Goal: Use online tool/utility: Utilize a website feature to perform a specific function

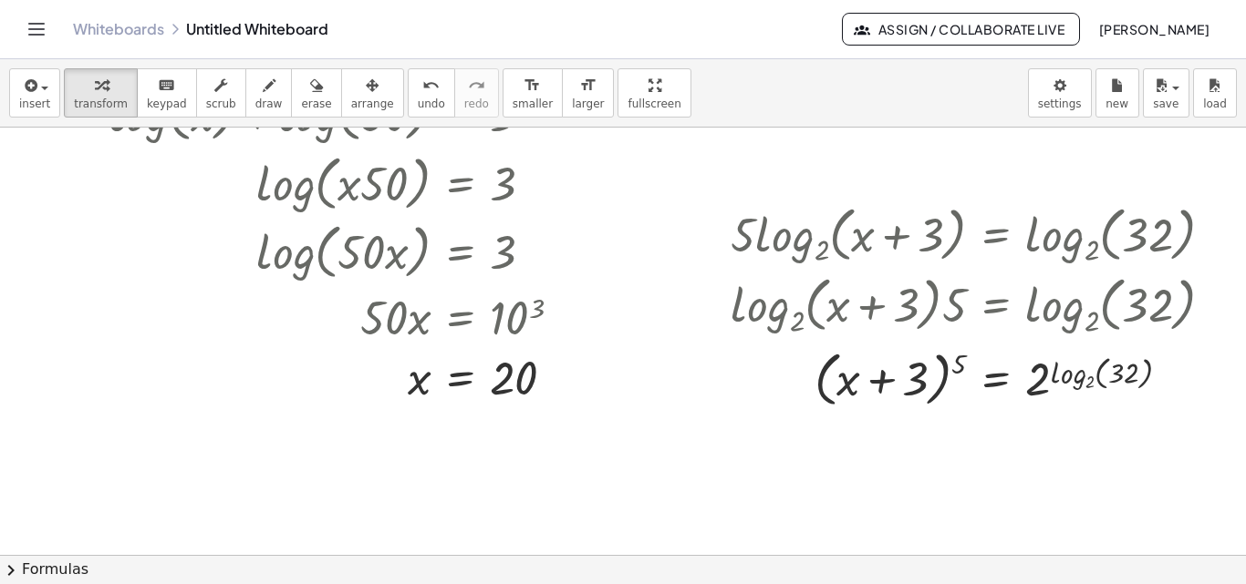
scroll to position [307, 55]
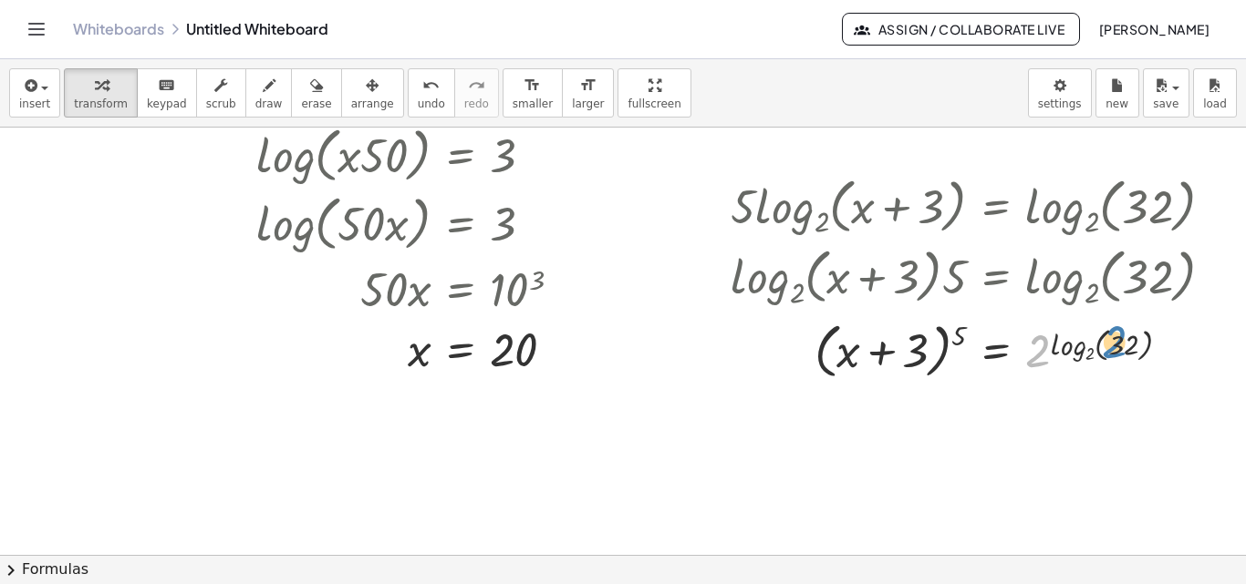
drag, startPoint x: 1023, startPoint y: 357, endPoint x: 1114, endPoint y: 344, distance: 92.1
click at [1114, 344] on div at bounding box center [978, 349] width 515 height 69
drag, startPoint x: 1114, startPoint y: 344, endPoint x: 1034, endPoint y: 353, distance: 80.8
click at [1034, 353] on div at bounding box center [978, 349] width 515 height 69
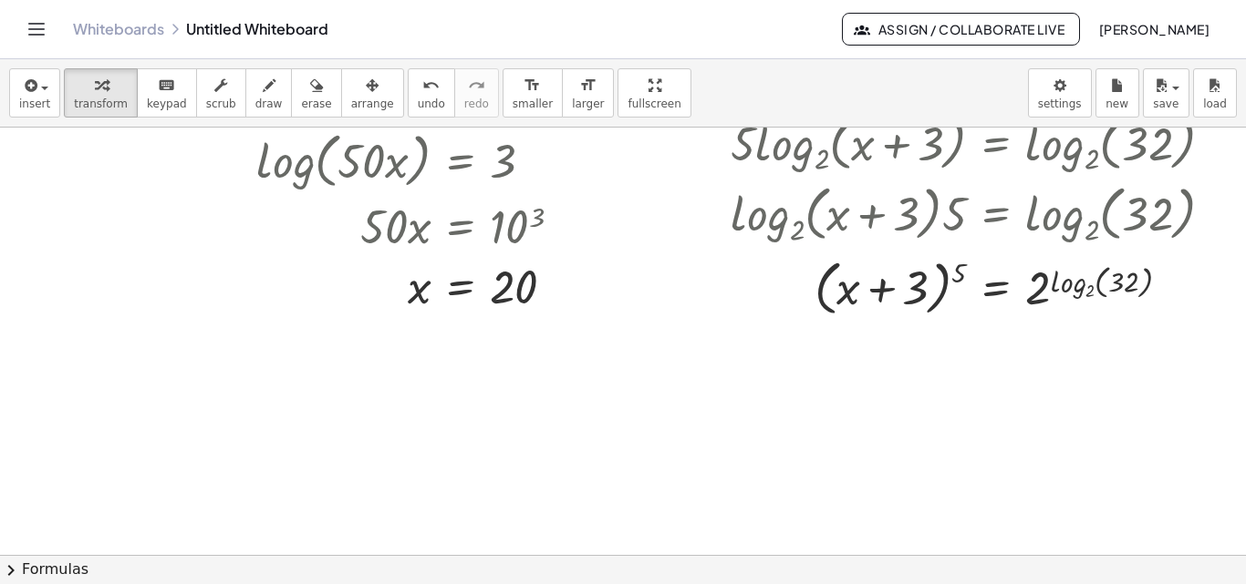
scroll to position [374, 55]
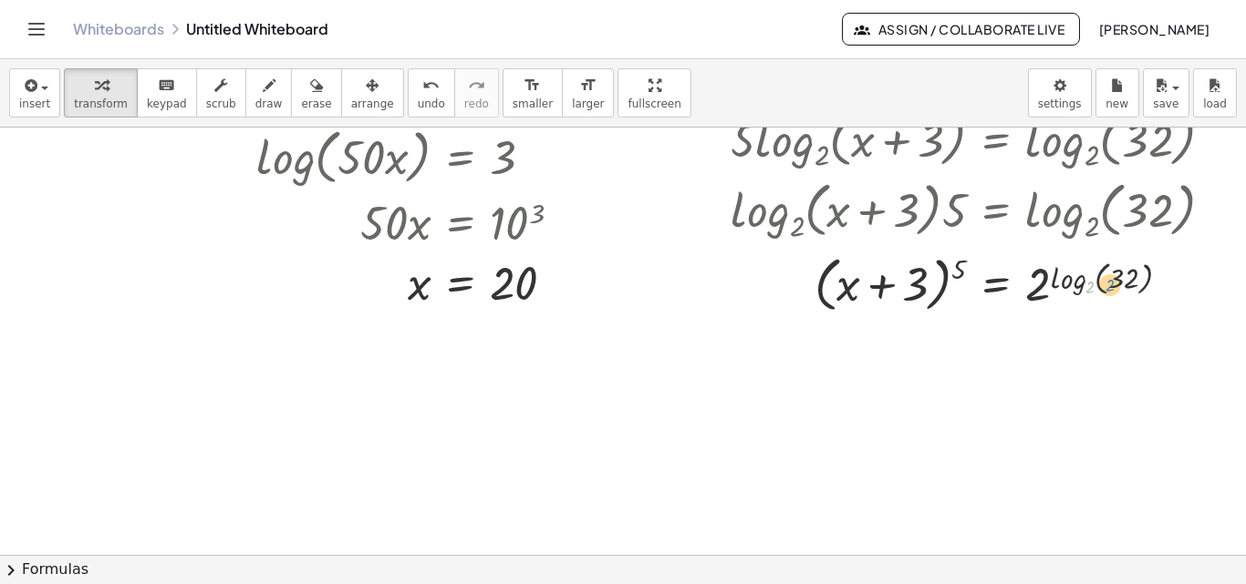
drag, startPoint x: 1081, startPoint y: 288, endPoint x: 1111, endPoint y: 267, distance: 36.7
click at [1111, 267] on div at bounding box center [978, 282] width 515 height 69
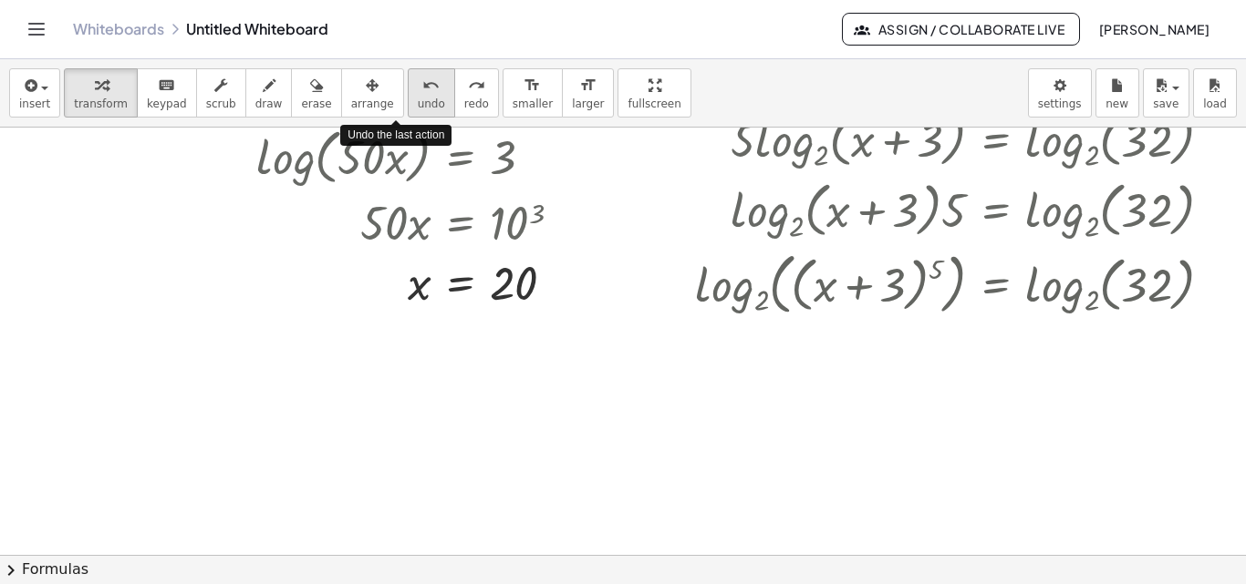
click at [422, 84] on icon "undo" at bounding box center [430, 86] width 17 height 22
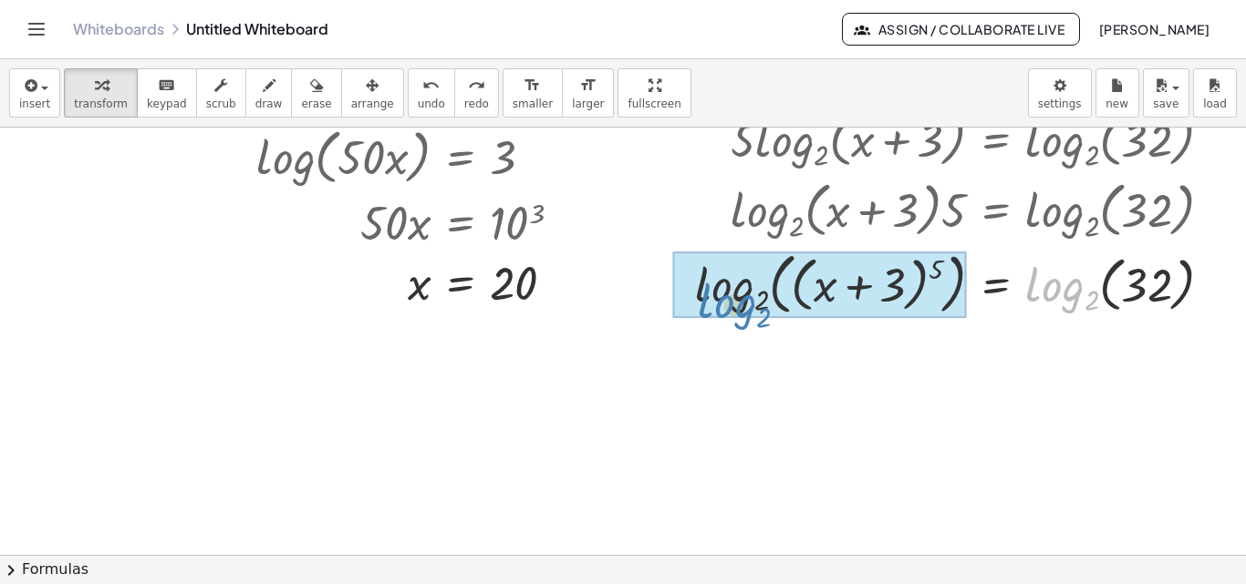
drag, startPoint x: 1051, startPoint y: 292, endPoint x: 718, endPoint y: 284, distance: 333.8
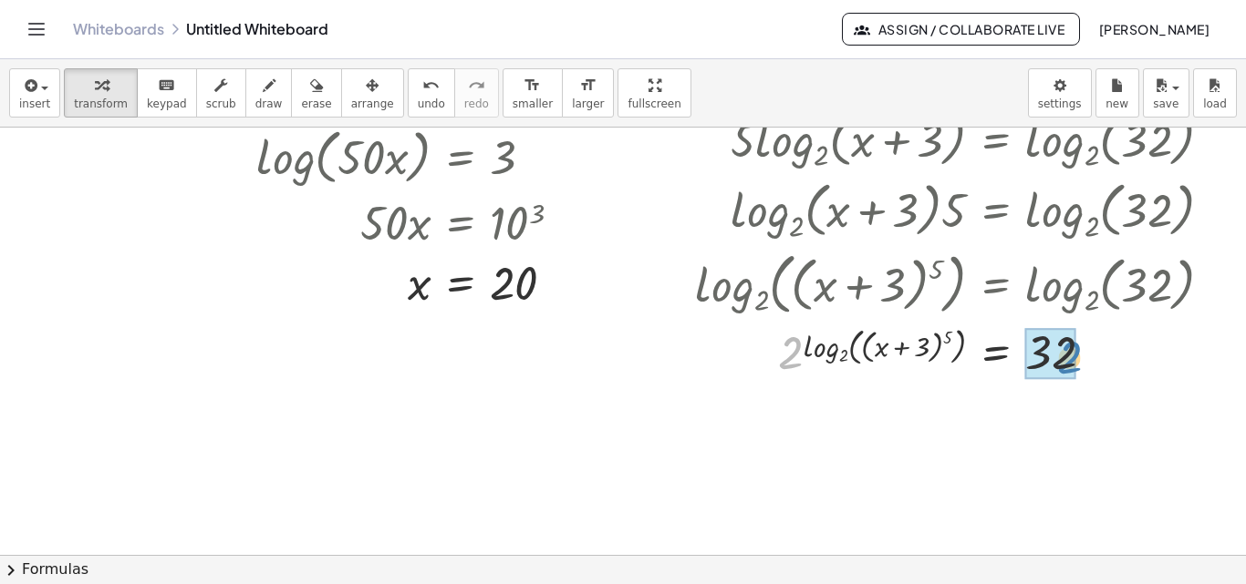
drag, startPoint x: 774, startPoint y: 362, endPoint x: 1055, endPoint y: 370, distance: 281.0
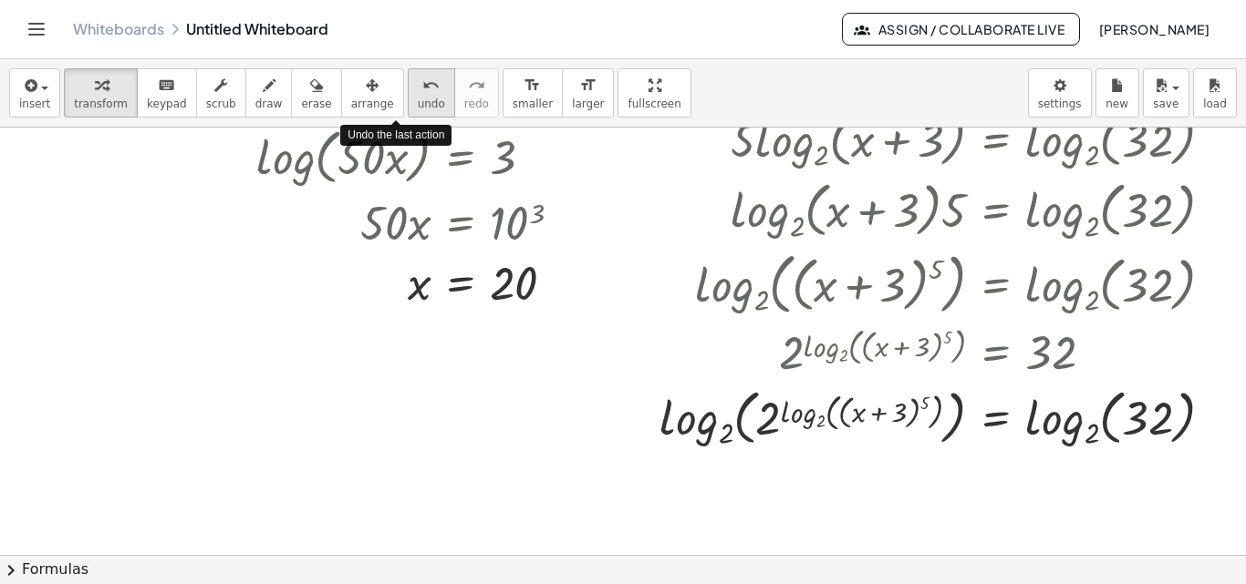
click at [422, 82] on icon "undo" at bounding box center [430, 86] width 17 height 22
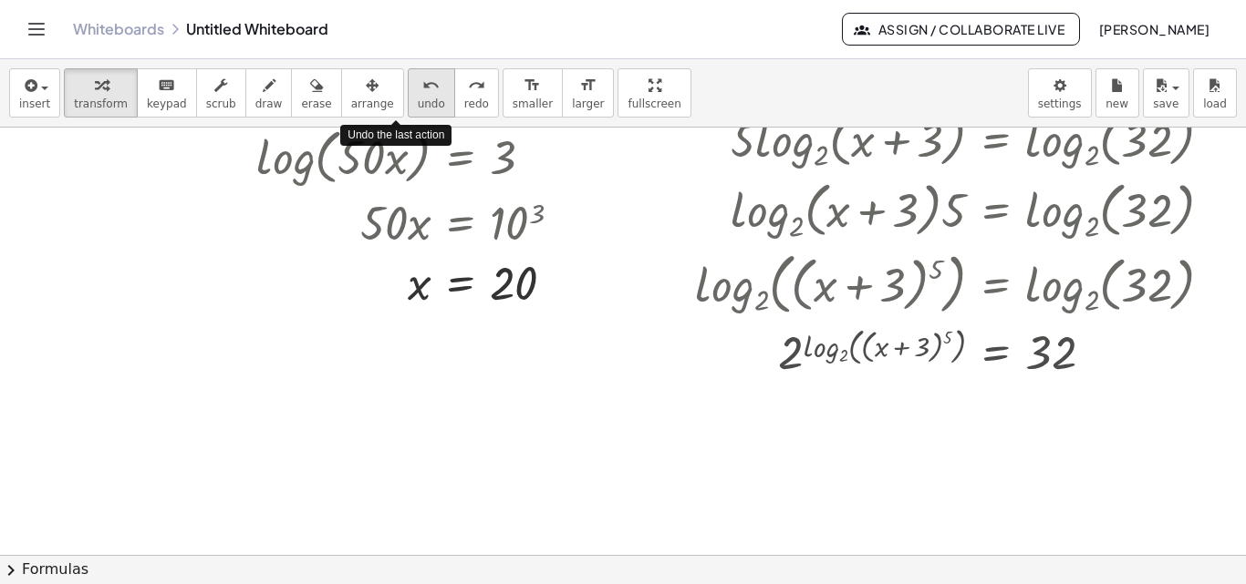
click at [422, 82] on icon "undo" at bounding box center [430, 86] width 17 height 22
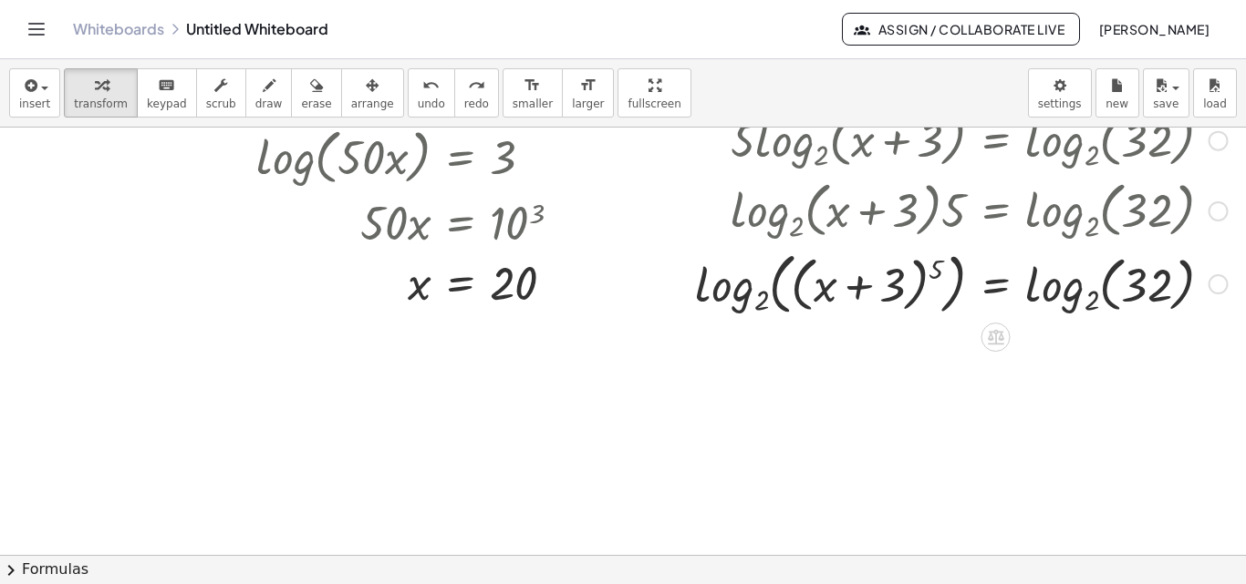
click at [1140, 266] on div at bounding box center [961, 283] width 551 height 76
click at [1138, 284] on div at bounding box center [961, 283] width 551 height 76
drag, startPoint x: 1127, startPoint y: 294, endPoint x: 1129, endPoint y: 338, distance: 44.7
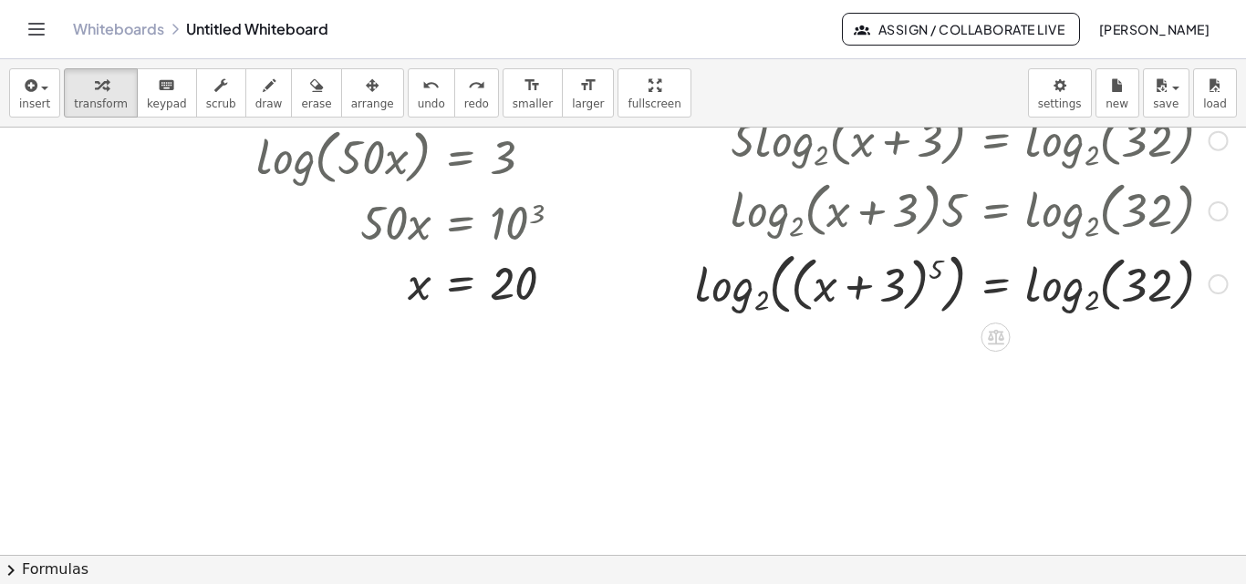
click at [1143, 289] on div at bounding box center [961, 283] width 551 height 76
drag, startPoint x: 1143, startPoint y: 289, endPoint x: 1018, endPoint y: 288, distance: 124.9
click at [1018, 288] on div at bounding box center [961, 283] width 551 height 76
drag, startPoint x: 1131, startPoint y: 281, endPoint x: 996, endPoint y: 279, distance: 135.0
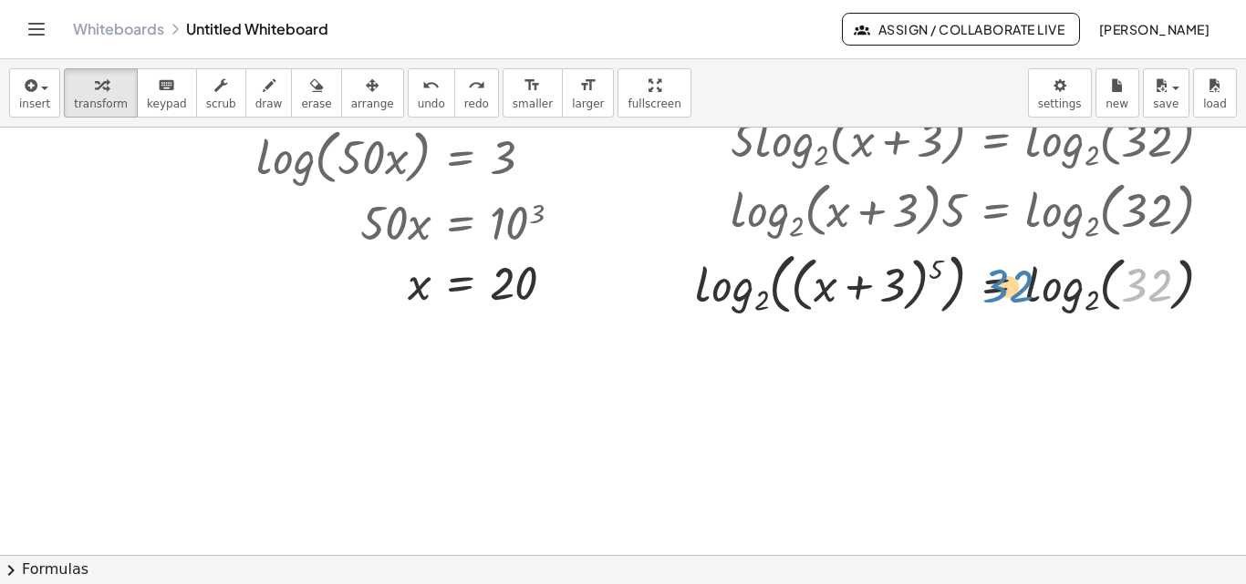
click at [996, 279] on div at bounding box center [961, 283] width 551 height 76
drag, startPoint x: 921, startPoint y: 271, endPoint x: 1146, endPoint y: 276, distance: 225.3
click at [1146, 276] on div at bounding box center [961, 283] width 551 height 76
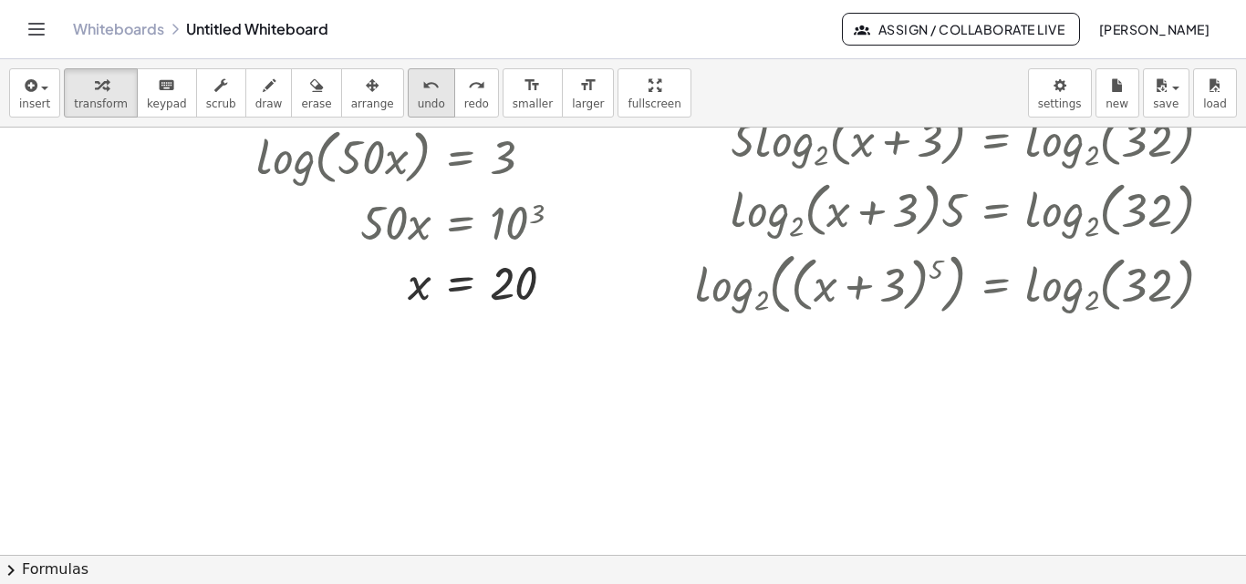
click at [422, 92] on icon "undo" at bounding box center [430, 86] width 17 height 22
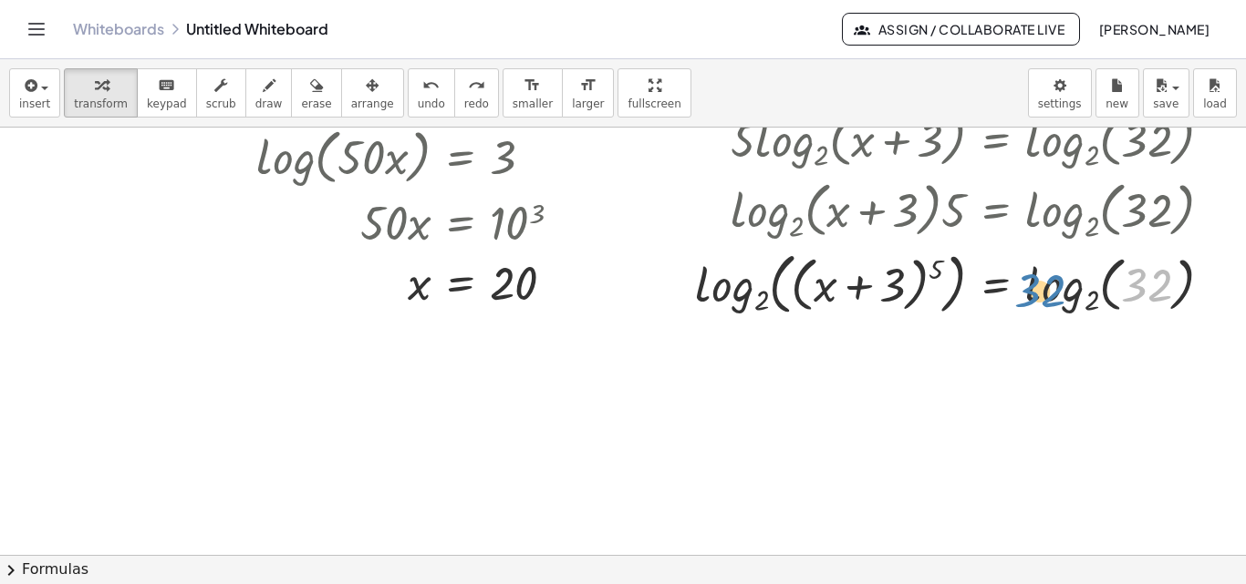
drag, startPoint x: 1128, startPoint y: 293, endPoint x: 1017, endPoint y: 301, distance: 111.5
click at [1017, 301] on div at bounding box center [961, 283] width 551 height 76
drag, startPoint x: 1076, startPoint y: 305, endPoint x: 1124, endPoint y: 266, distance: 61.7
click at [1124, 266] on div at bounding box center [961, 283] width 551 height 76
click at [1052, 292] on div at bounding box center [961, 283] width 551 height 76
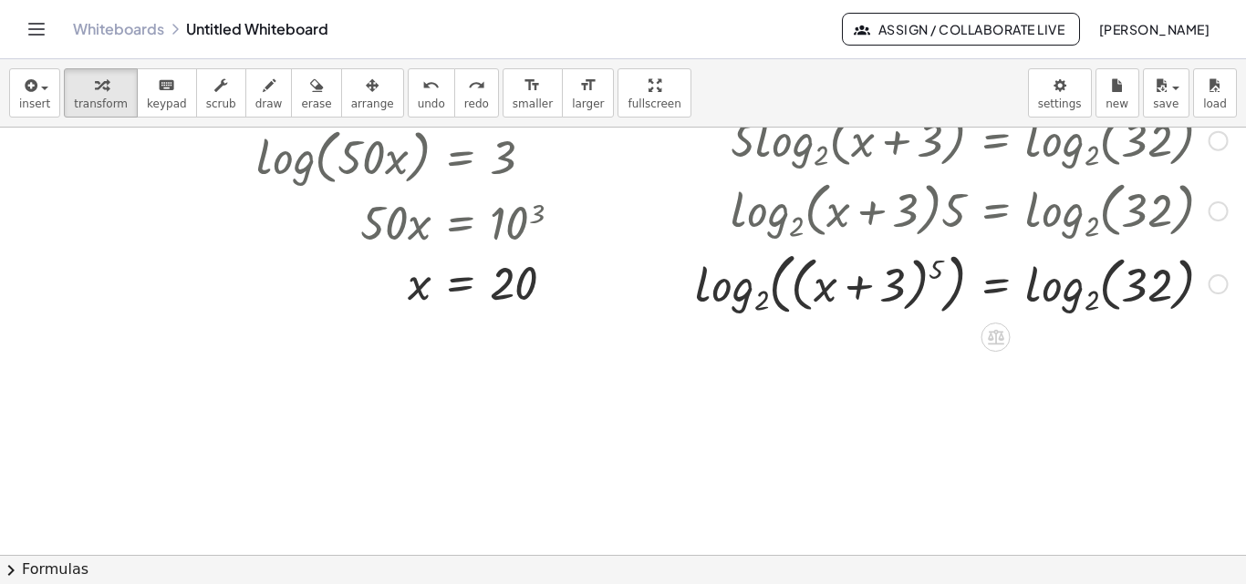
click at [996, 284] on div "log 2 ( , ( + x + 3 ) 5 ) = log 2 ( , 32 )" at bounding box center [996, 284] width 0 height 0
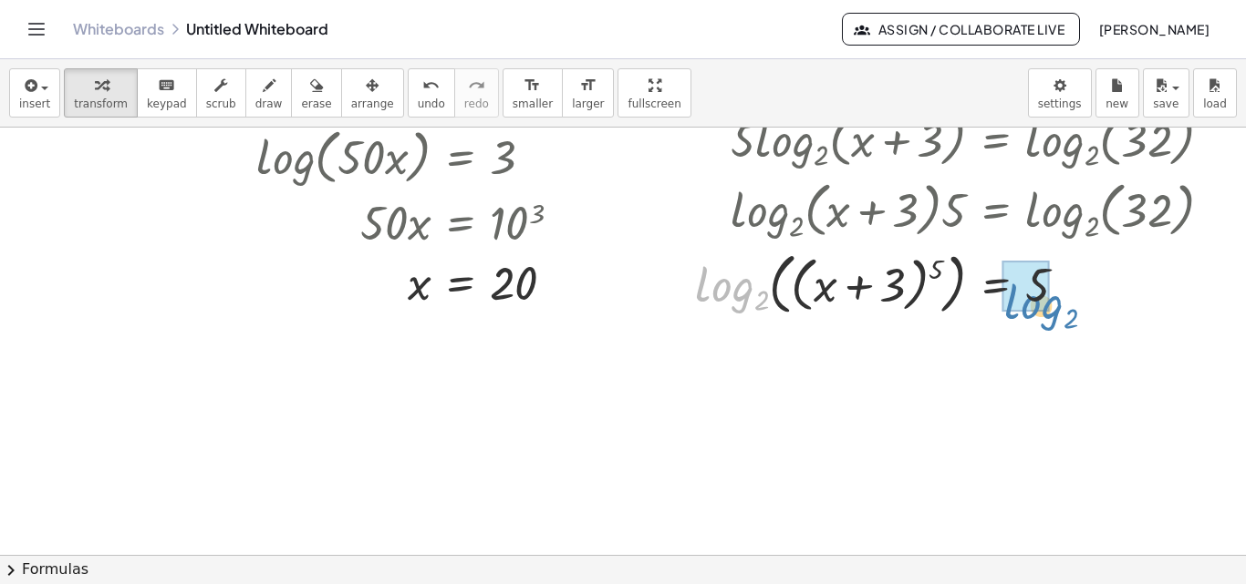
drag, startPoint x: 710, startPoint y: 296, endPoint x: 1018, endPoint y: 312, distance: 307.7
click at [1018, 312] on div at bounding box center [961, 283] width 551 height 76
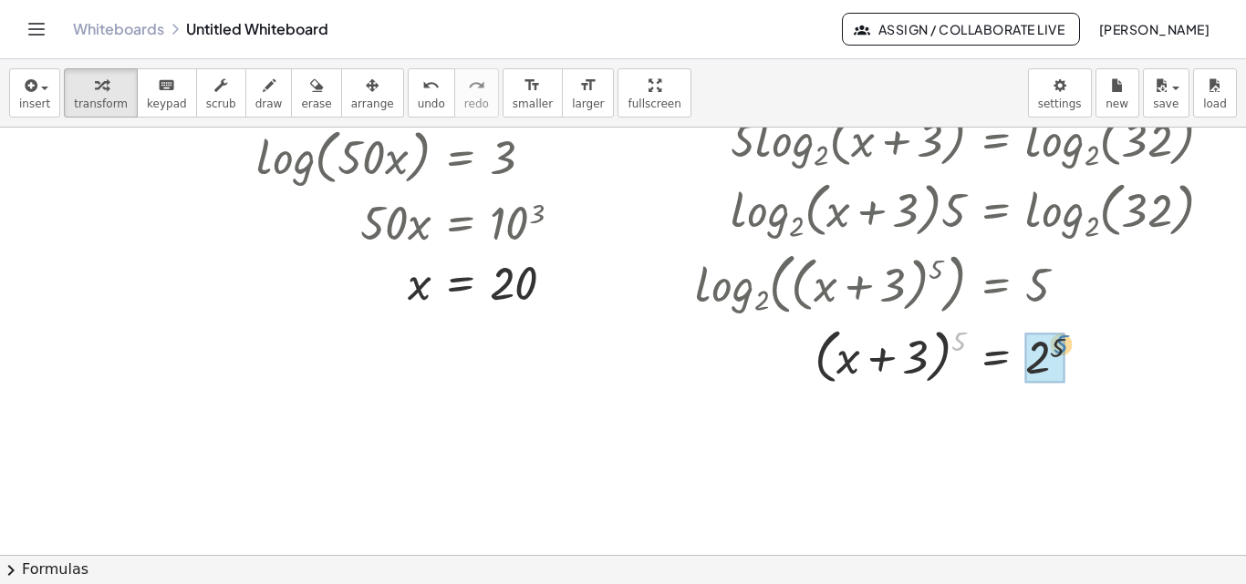
drag, startPoint x: 944, startPoint y: 344, endPoint x: 1049, endPoint y: 346, distance: 104.9
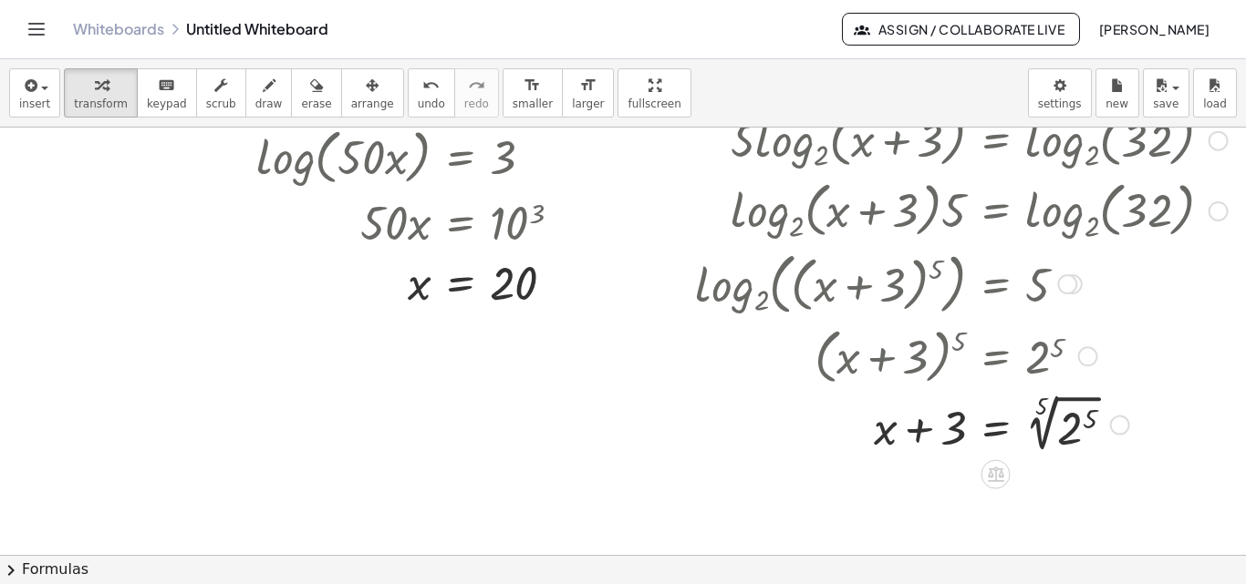
click at [1033, 418] on div at bounding box center [961, 423] width 551 height 68
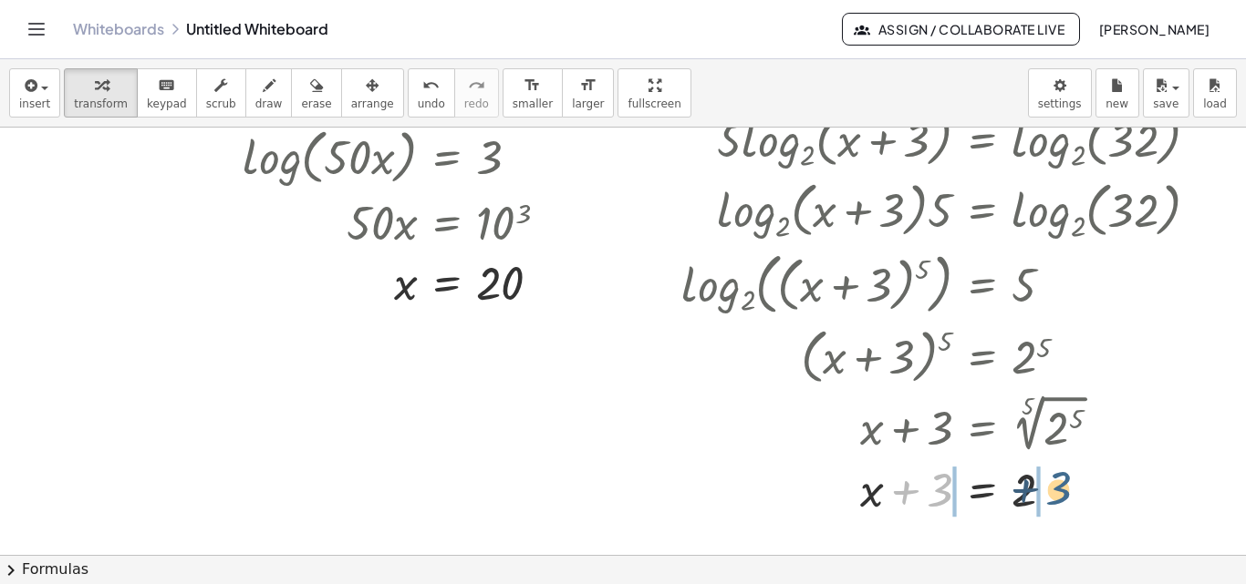
drag, startPoint x: 944, startPoint y: 488, endPoint x: 1089, endPoint y: 481, distance: 145.1
click at [1089, 481] on div at bounding box center [947, 489] width 551 height 62
click at [905, 497] on div at bounding box center [947, 489] width 551 height 62
click at [1062, 490] on div at bounding box center [947, 489] width 551 height 62
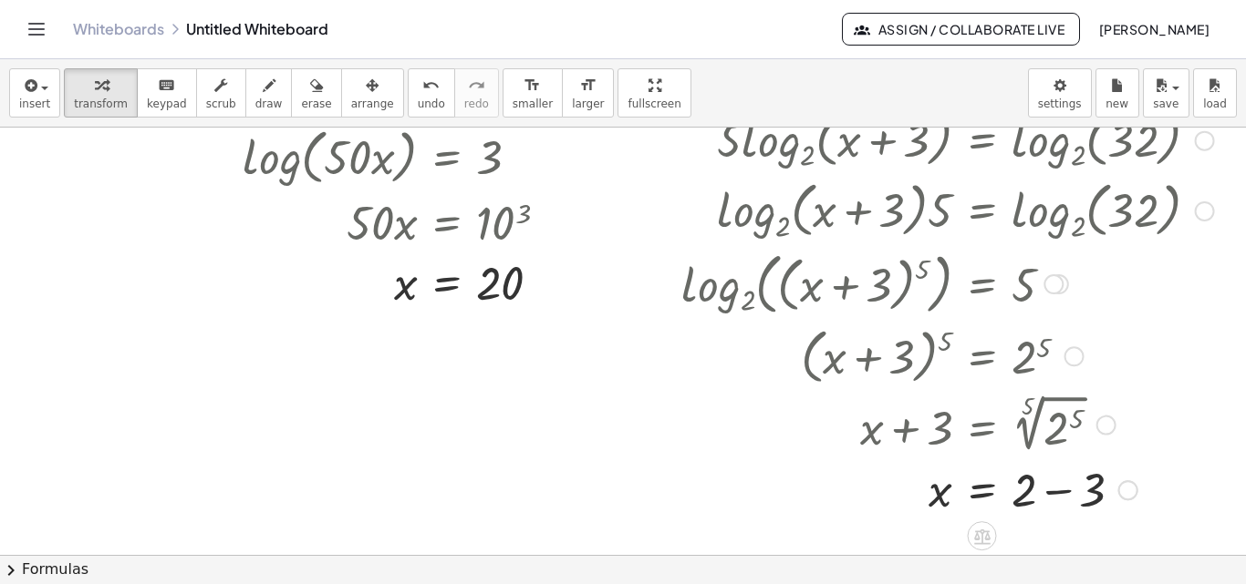
click at [1118, 490] on div "Transform line Copy line as LaTeX Copy derivation as LaTeX Expand new lines: On" at bounding box center [1128, 491] width 20 height 20
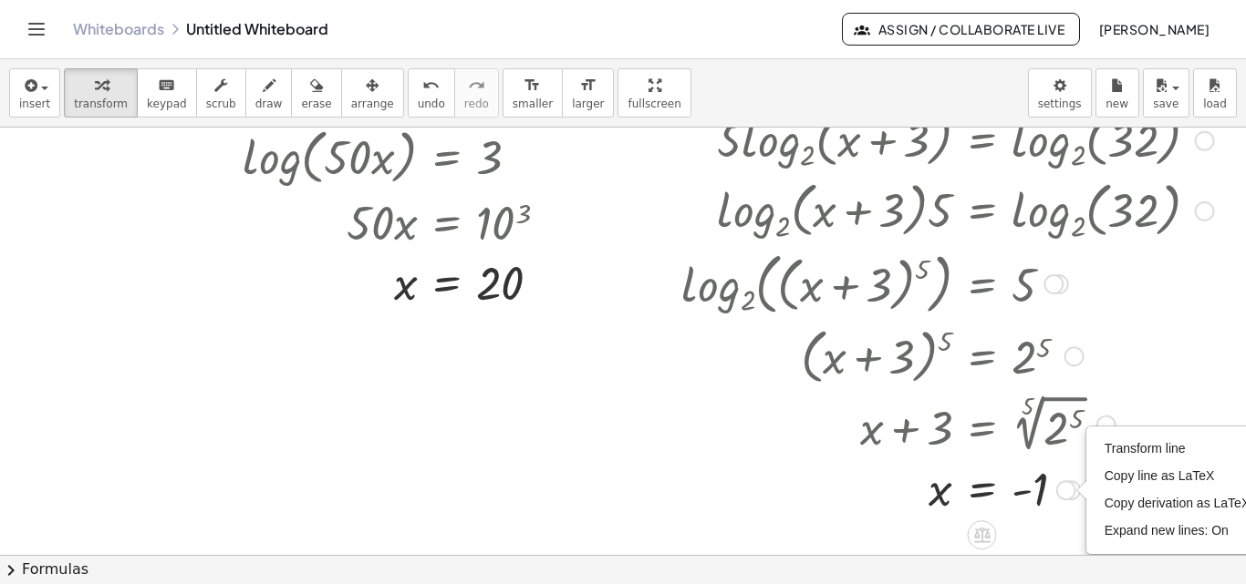
click at [1189, 339] on div at bounding box center [947, 355] width 551 height 68
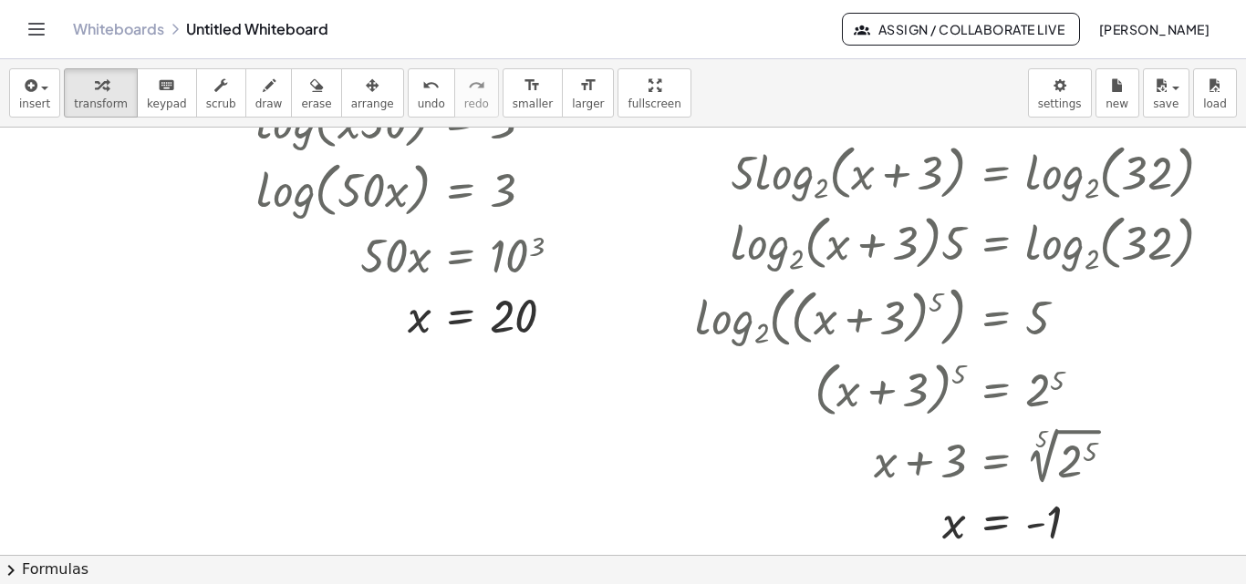
scroll to position [353, 55]
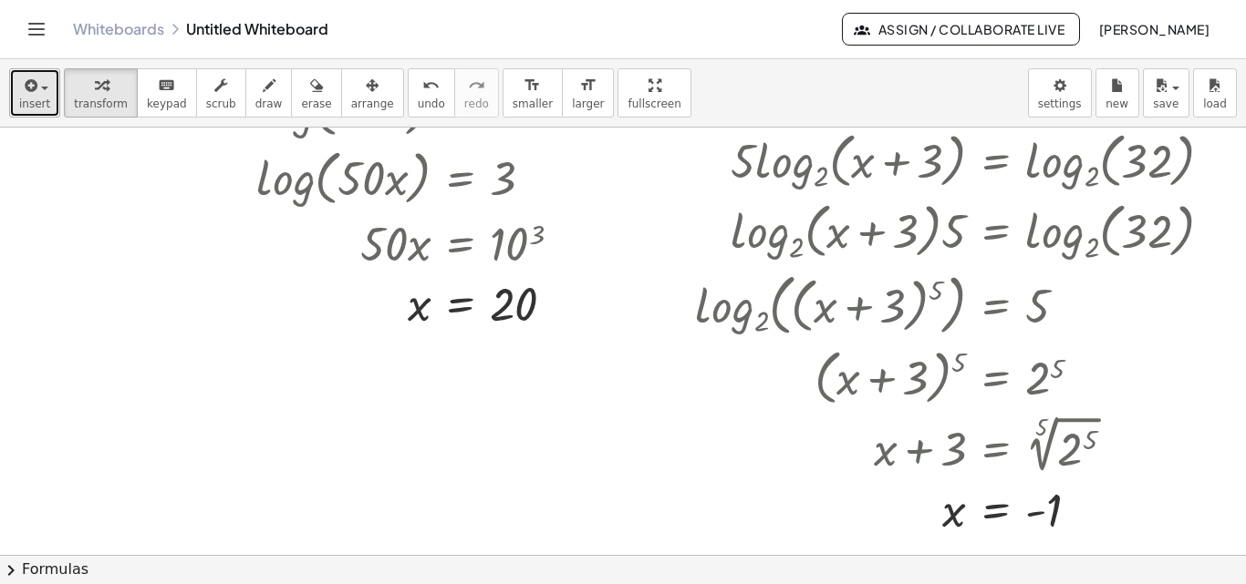
click at [22, 95] on icon "button" at bounding box center [29, 86] width 16 height 22
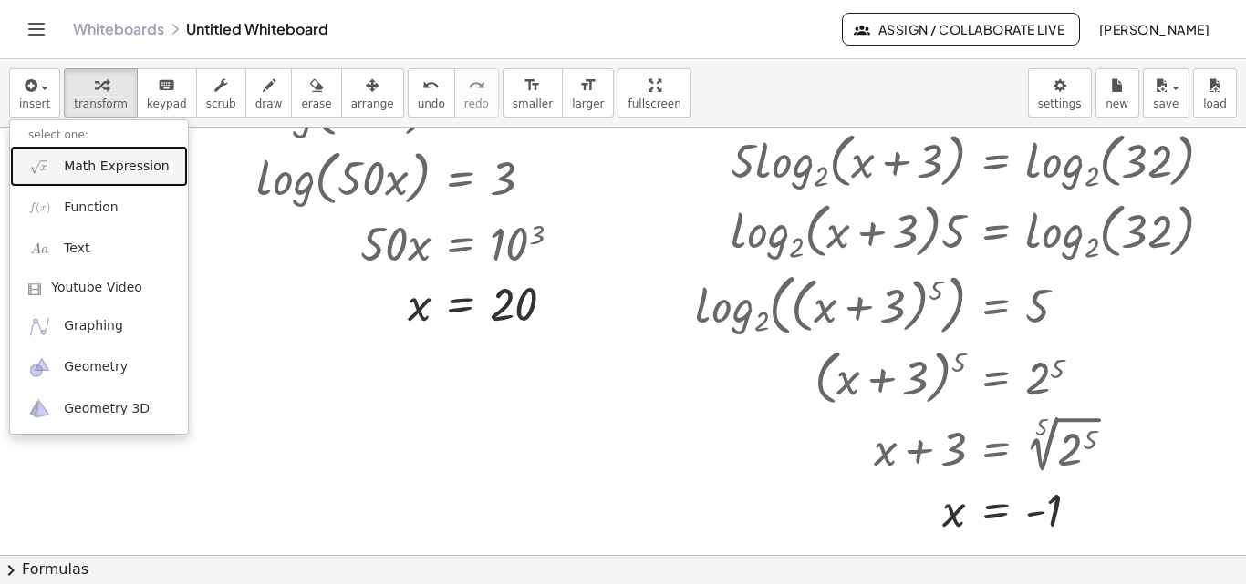
click at [72, 175] on span "Math Expression" at bounding box center [116, 167] width 105 height 18
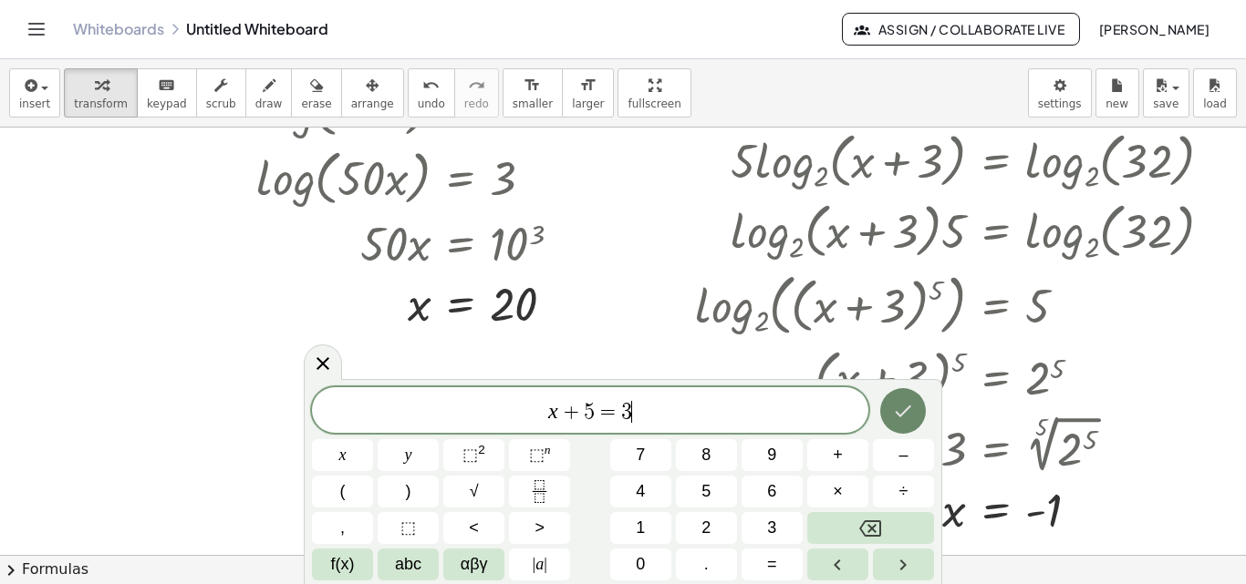
click at [915, 414] on button "Done" at bounding box center [903, 411] width 46 height 46
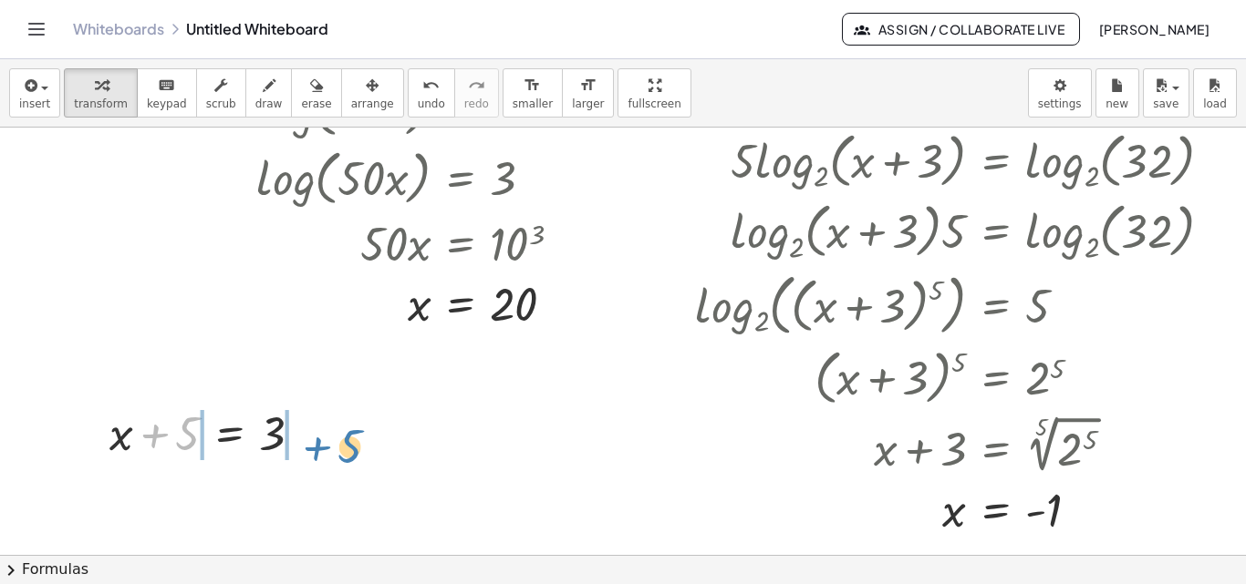
drag, startPoint x: 164, startPoint y: 439, endPoint x: 326, endPoint y: 450, distance: 162.7
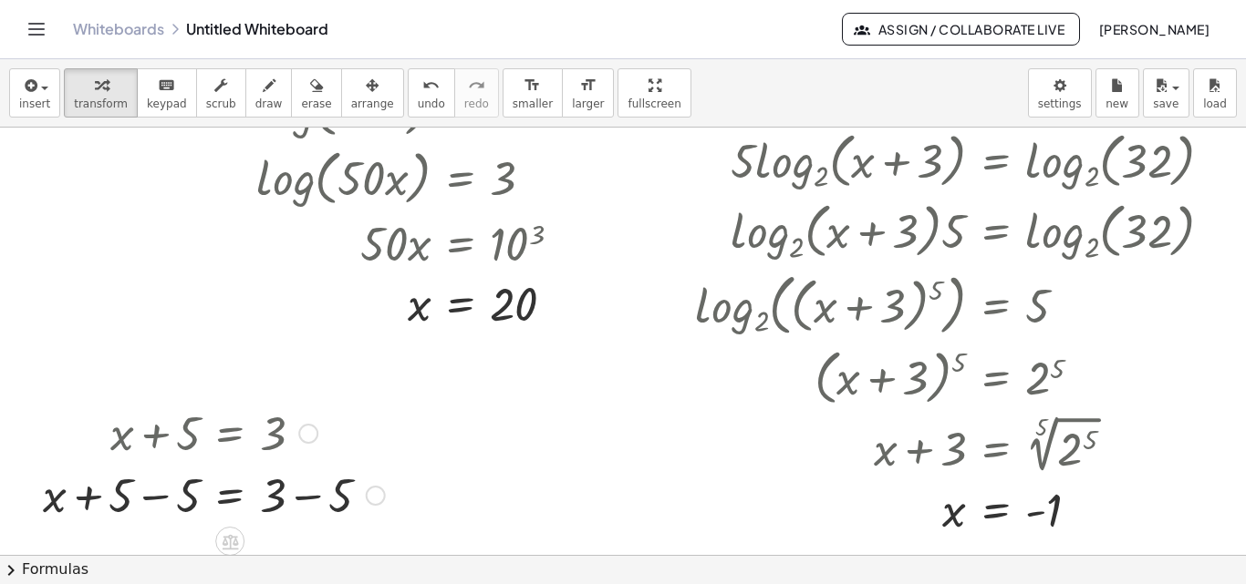
click at [133, 495] on div at bounding box center [214, 494] width 360 height 62
click at [283, 502] on div at bounding box center [246, 494] width 293 height 62
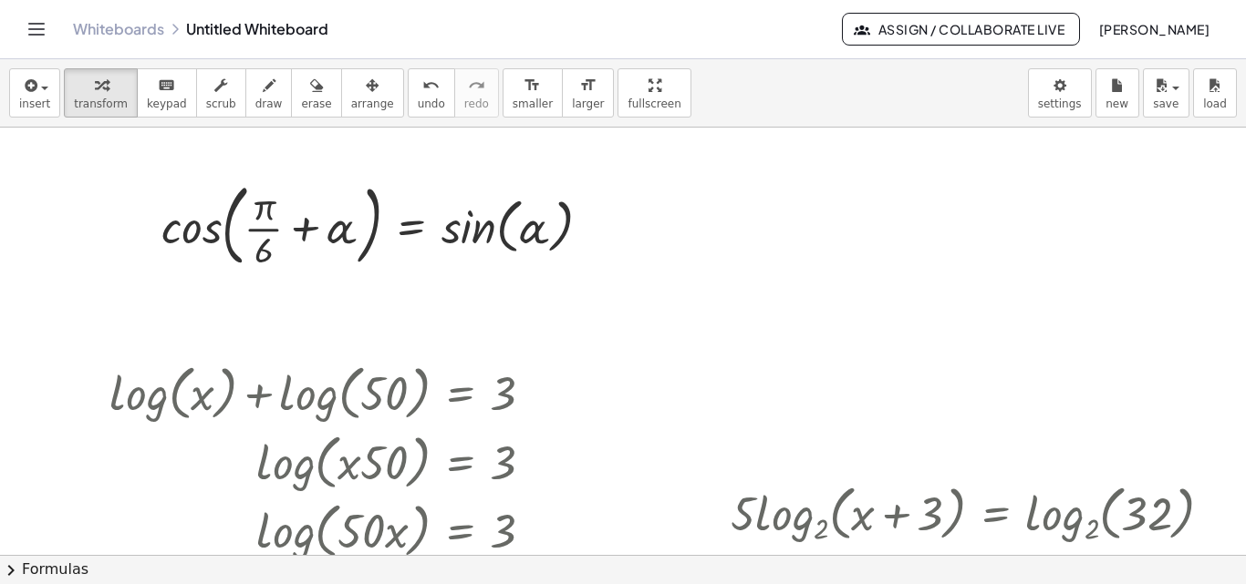
scroll to position [9, 55]
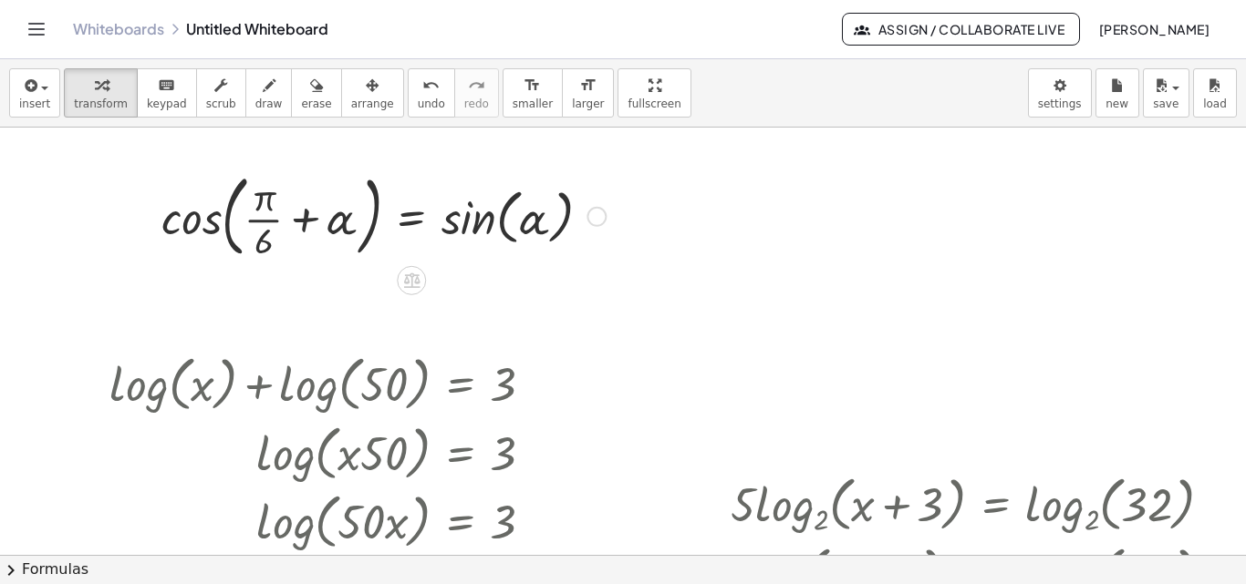
click at [178, 223] on div at bounding box center [383, 215] width 462 height 98
click at [291, 219] on div at bounding box center [383, 215] width 462 height 98
click at [267, 218] on div at bounding box center [371, 215] width 488 height 98
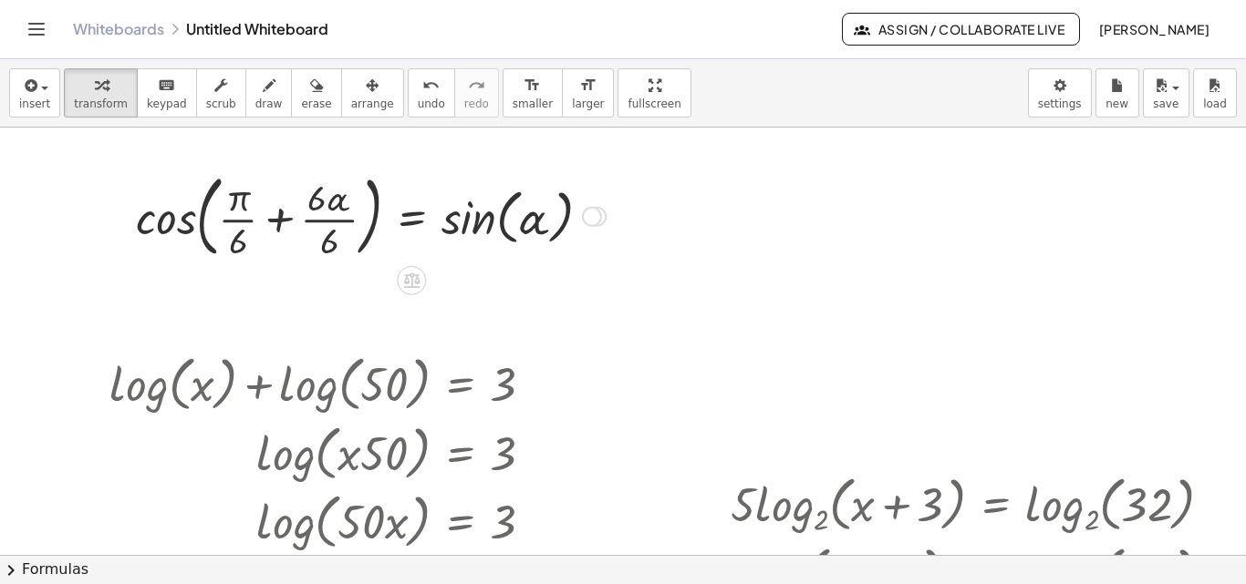
click at [267, 218] on div at bounding box center [371, 215] width 488 height 98
click at [270, 222] on div at bounding box center [383, 215] width 462 height 98
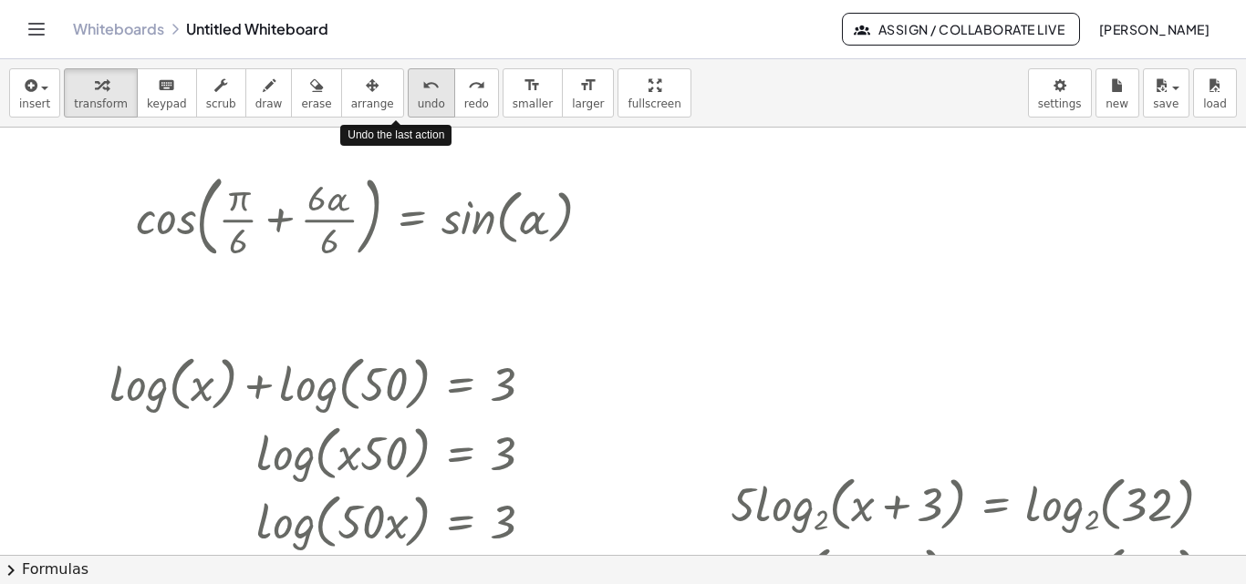
click at [418, 92] on div "undo" at bounding box center [431, 85] width 27 height 22
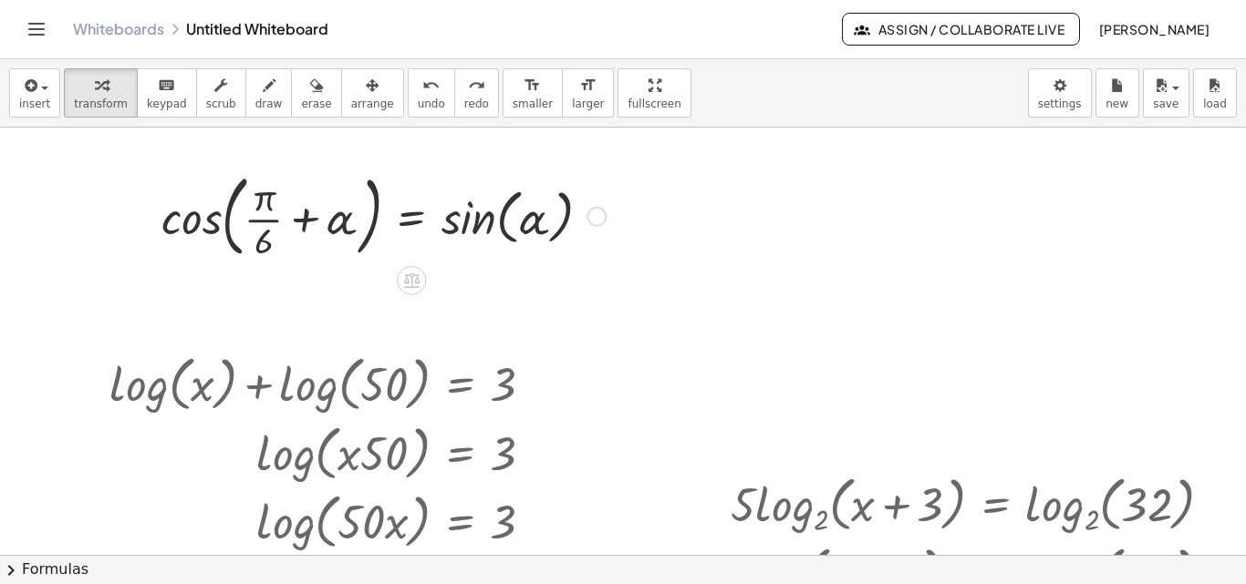
click at [472, 221] on div at bounding box center [383, 215] width 462 height 98
click at [515, 224] on div at bounding box center [383, 215] width 462 height 98
click at [181, 225] on div at bounding box center [383, 215] width 462 height 98
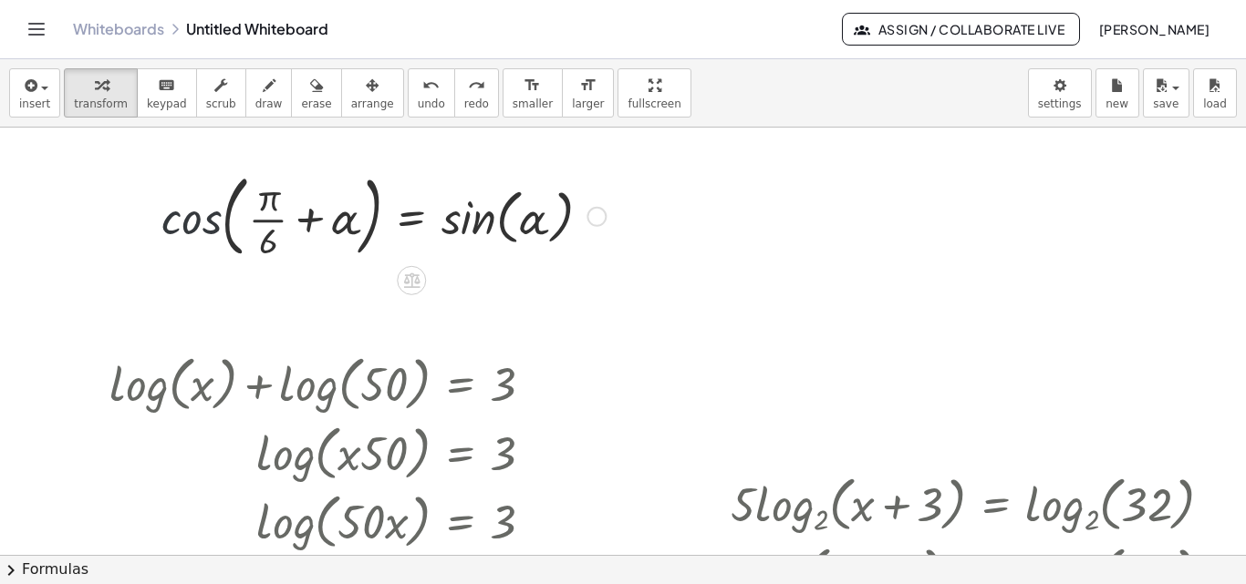
click at [181, 225] on div at bounding box center [383, 215] width 462 height 98
